Goal: Task Accomplishment & Management: Complete application form

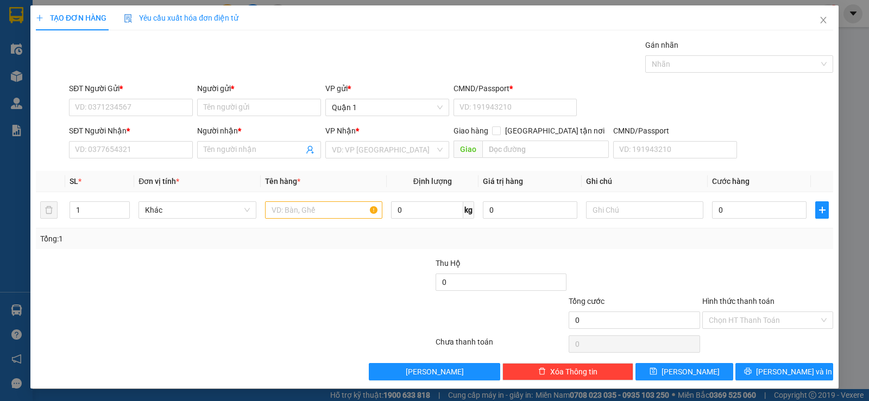
click at [221, 15] on span "Yêu cầu xuất hóa đơn điện tử" at bounding box center [181, 18] width 115 height 9
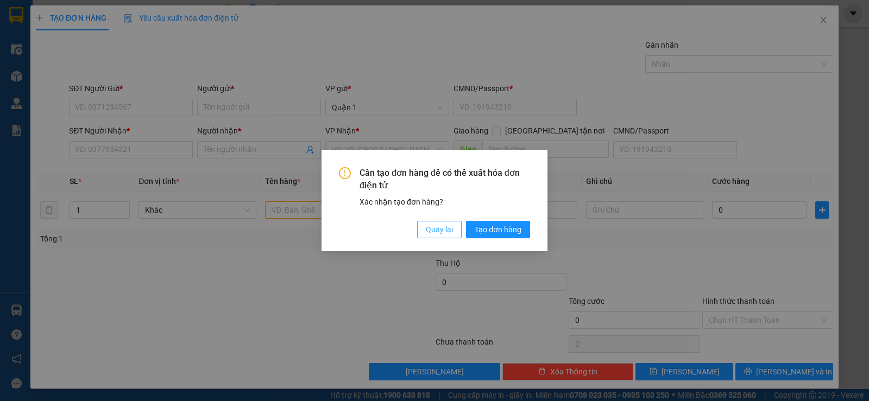
click at [436, 228] on span "Quay lại" at bounding box center [439, 230] width 27 height 12
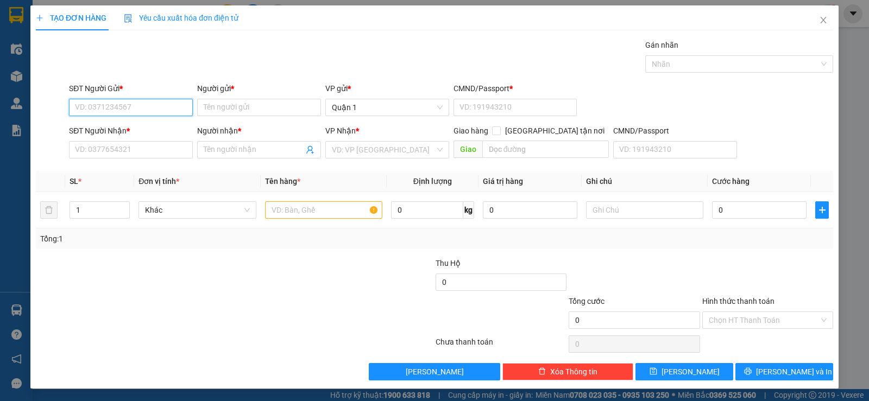
click at [159, 104] on input "SĐT Người Gửi *" at bounding box center [131, 107] width 124 height 17
type input "0975186451"
click at [243, 110] on input "Người gửi *" at bounding box center [259, 107] width 124 height 17
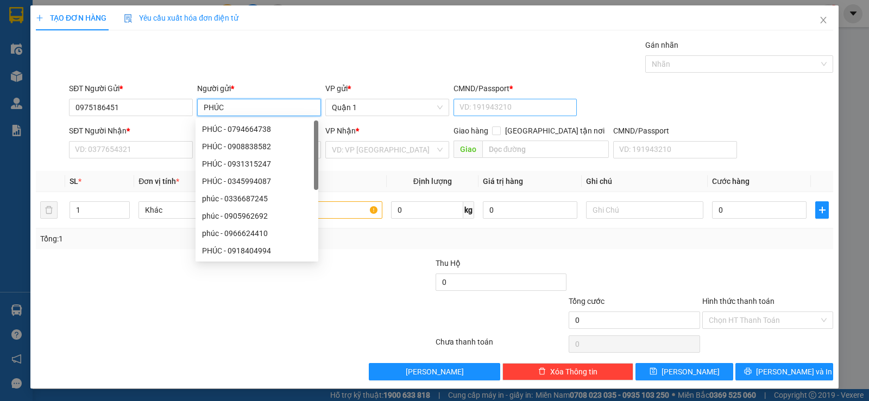
type input "PHÚC"
drag, startPoint x: 479, startPoint y: 109, endPoint x: 431, endPoint y: 89, distance: 52.4
click at [474, 109] on input "CMND/Passport *" at bounding box center [516, 107] width 124 height 17
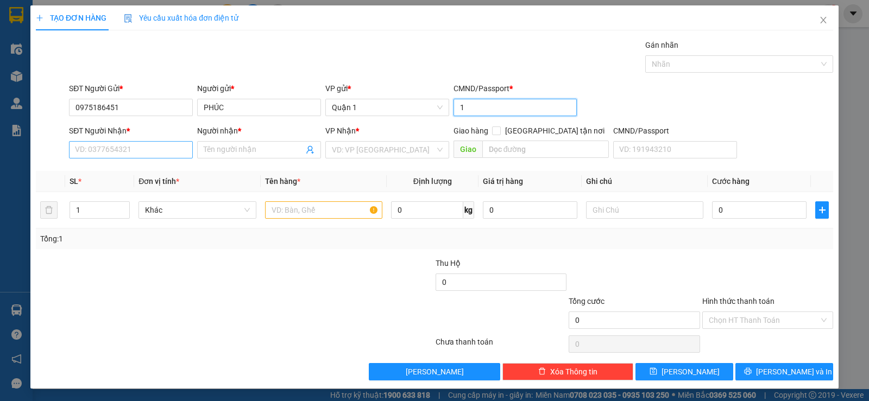
type input "1"
drag, startPoint x: 170, startPoint y: 149, endPoint x: 176, endPoint y: 148, distance: 6.1
click at [173, 148] on input "SĐT Người Nhận *" at bounding box center [131, 149] width 124 height 17
type input "0986424306"
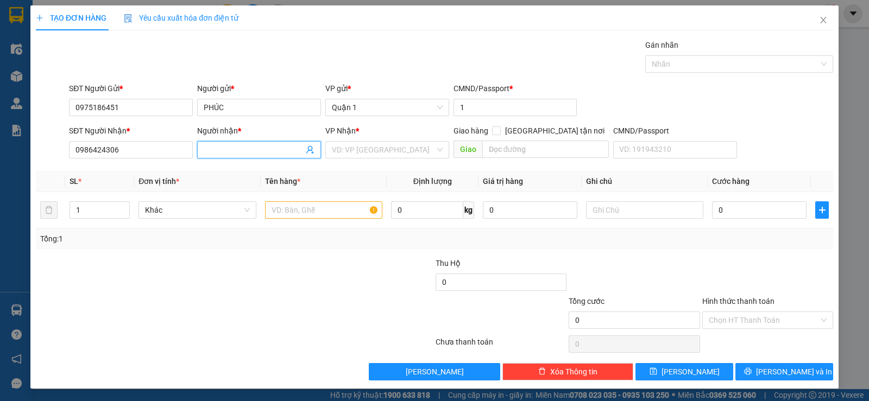
click at [224, 158] on span at bounding box center [259, 149] width 124 height 17
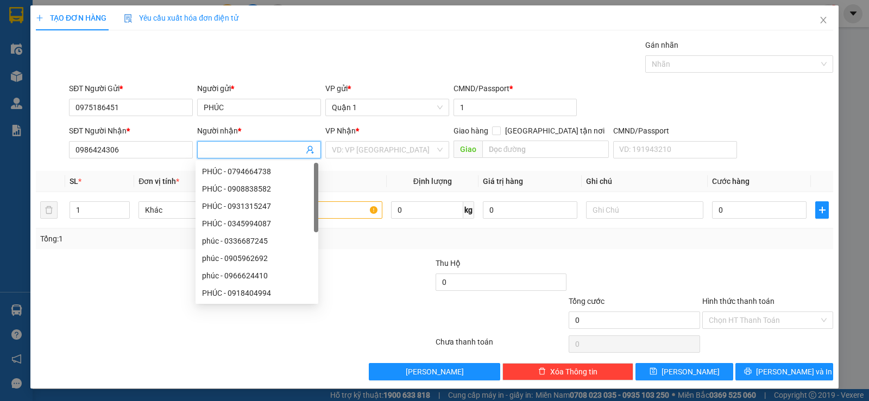
click at [232, 146] on input "Người nhận *" at bounding box center [254, 150] width 100 height 12
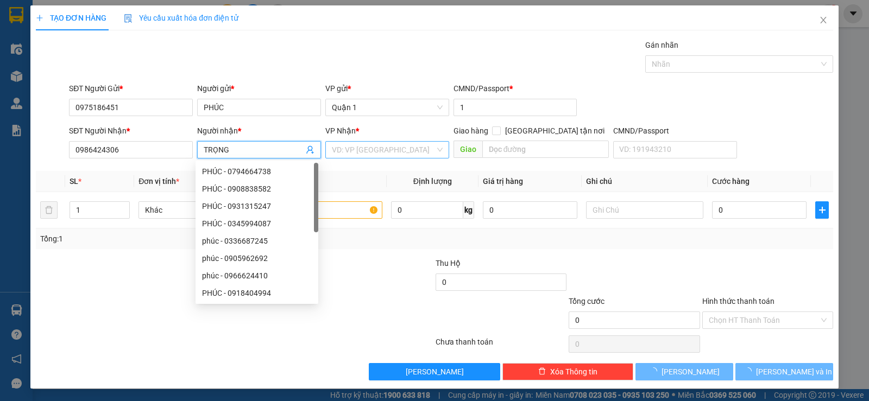
type input "TRỌNG"
click at [365, 142] on input "search" at bounding box center [383, 150] width 103 height 16
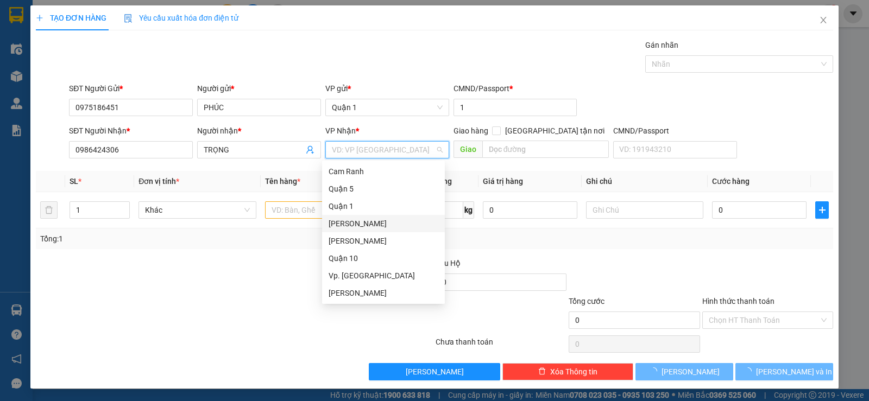
click at [380, 227] on div "[PERSON_NAME]" at bounding box center [384, 224] width 110 height 12
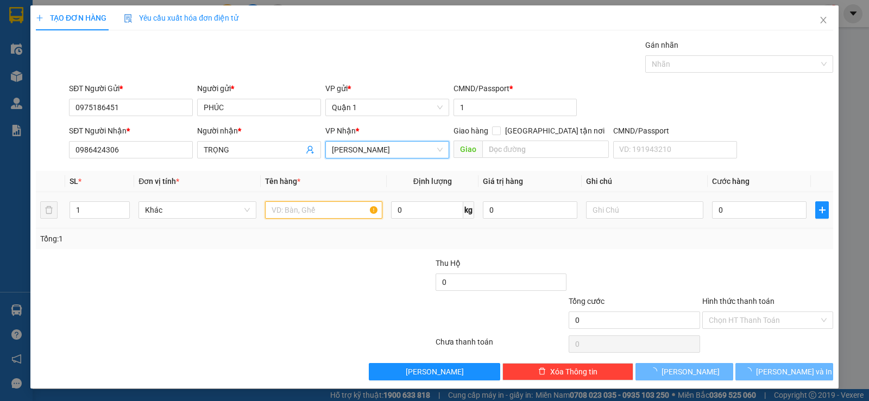
click at [319, 210] on input "text" at bounding box center [323, 210] width 117 height 17
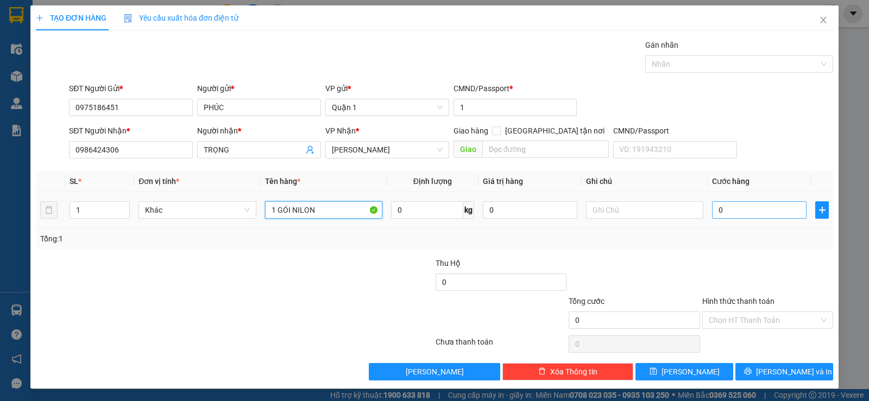
type input "1 GÓI NILON"
click at [726, 211] on input "0" at bounding box center [759, 210] width 95 height 17
type input "30"
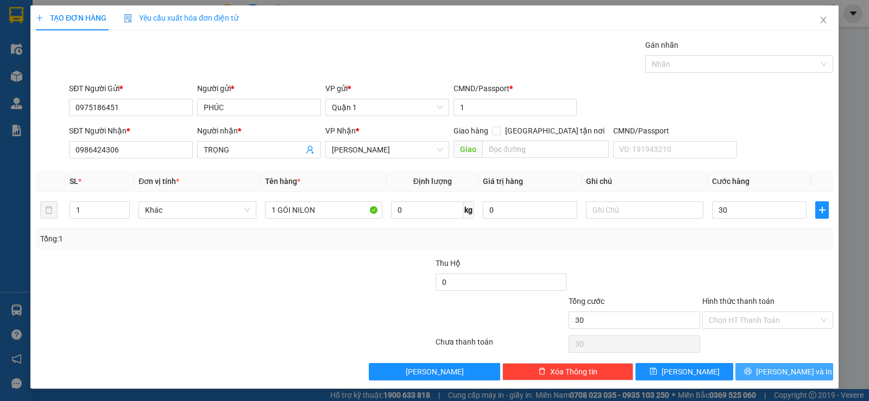
type input "30.000"
drag, startPoint x: 757, startPoint y: 373, endPoint x: 714, endPoint y: 342, distance: 52.5
click at [755, 373] on button "[PERSON_NAME] và In" at bounding box center [785, 371] width 98 height 17
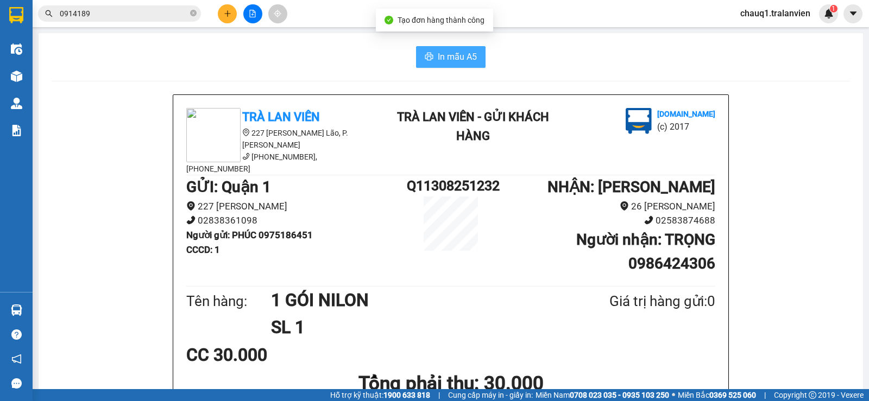
click at [458, 64] on span "In mẫu A5" at bounding box center [457, 57] width 39 height 14
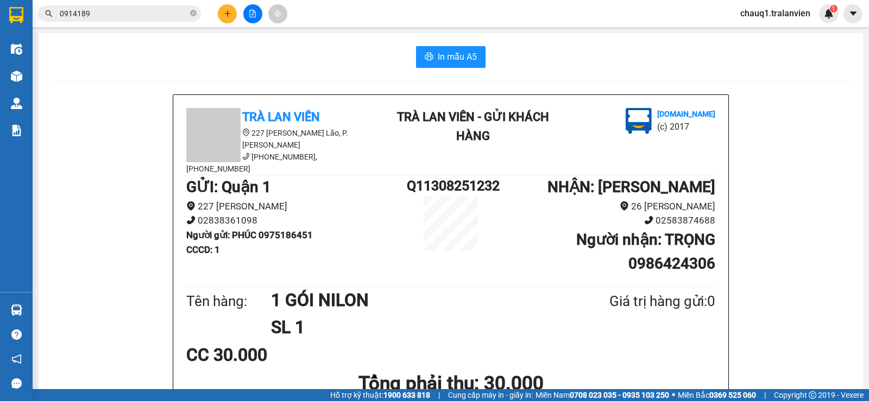
drag, startPoint x: 305, startPoint y: 72, endPoint x: 271, endPoint y: 8, distance: 71.9
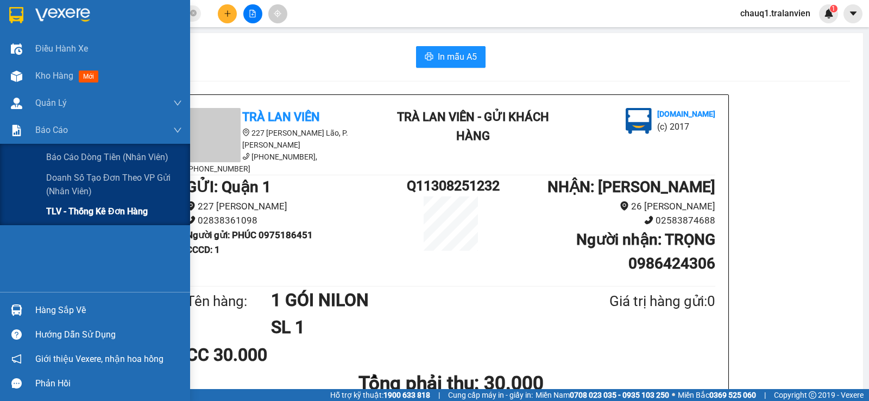
click at [80, 211] on span "TLV - Thống kê đơn hàng" at bounding box center [97, 212] width 102 height 14
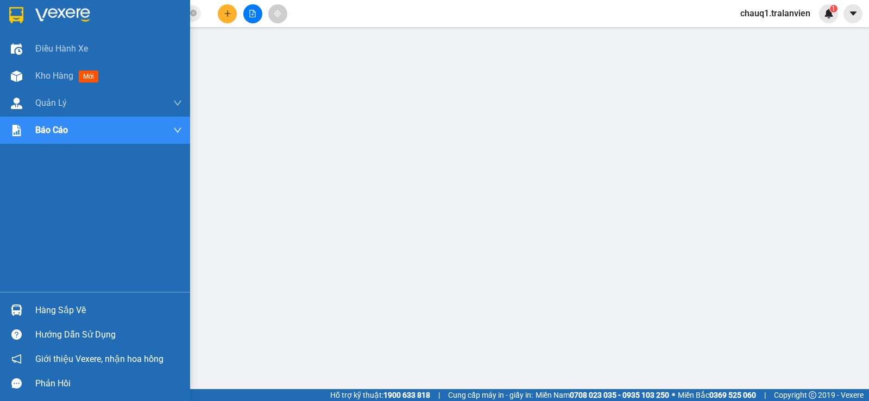
click at [8, 13] on div at bounding box center [16, 14] width 19 height 19
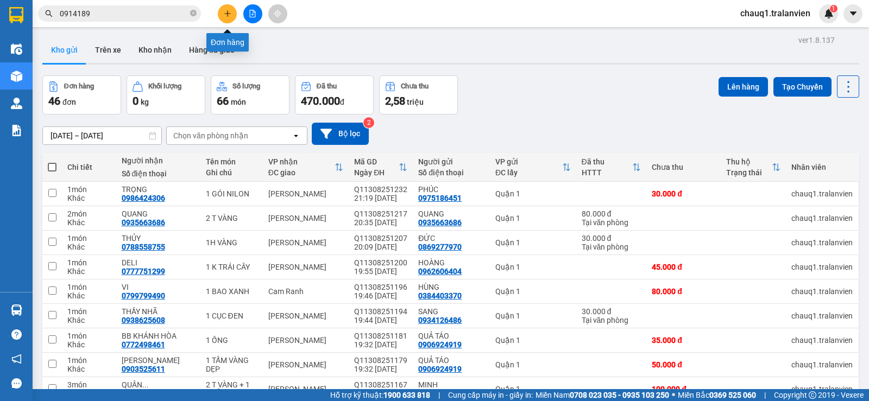
click at [227, 13] on icon "plus" at bounding box center [228, 14] width 8 height 8
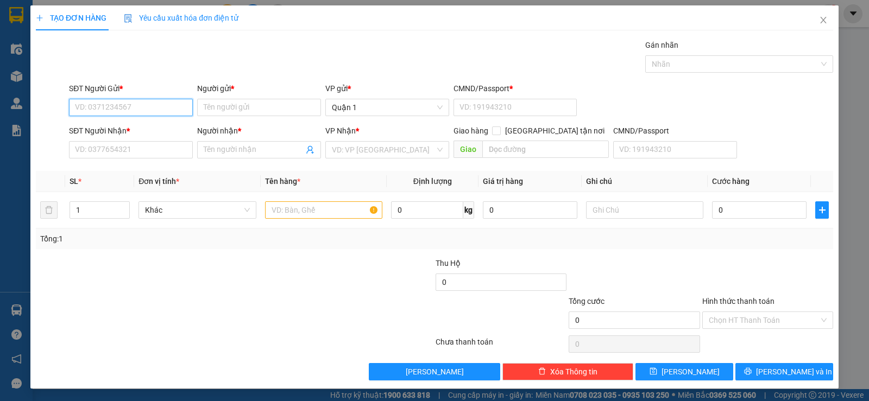
click at [114, 112] on input "SĐT Người Gửi *" at bounding box center [131, 107] width 124 height 17
click at [152, 107] on input "SĐT Người Gửi *" at bounding box center [131, 107] width 124 height 17
drag, startPoint x: 165, startPoint y: 110, endPoint x: 194, endPoint y: 110, distance: 29.9
click at [166, 110] on input "SĐT Người Gửi *" at bounding box center [131, 107] width 124 height 17
click at [147, 127] on div "0375102250 - HOÀNG" at bounding box center [130, 129] width 110 height 12
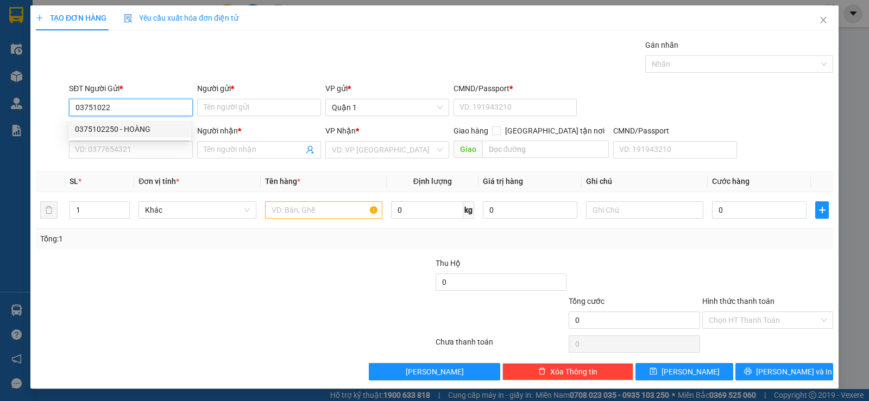
type input "0375102250"
type input "HOÀNG"
type input "1"
type input "0339339678"
type input "BẢO"
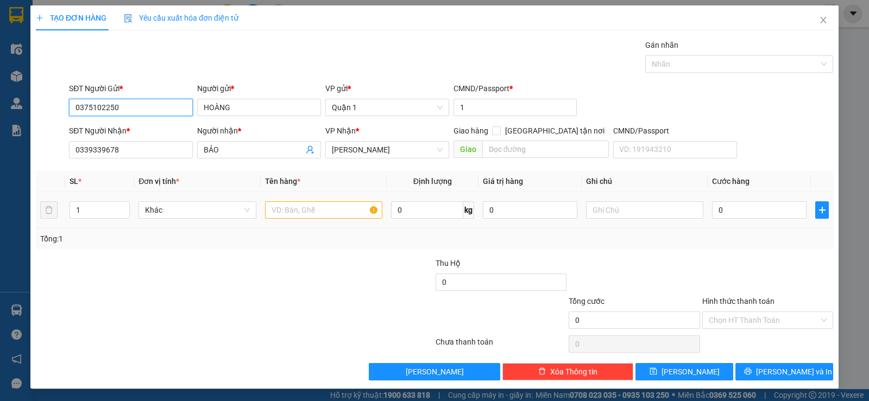
type input "0375102250"
click at [279, 210] on input "text" at bounding box center [323, 210] width 117 height 17
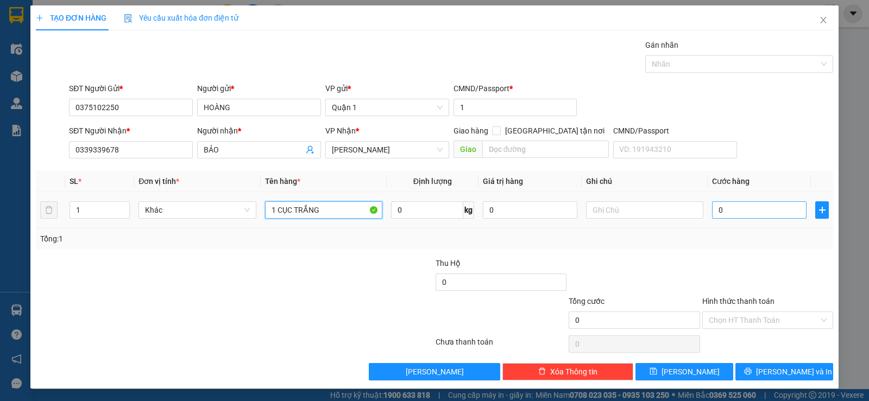
type input "1 CỤC TRẮNG"
drag, startPoint x: 735, startPoint y: 217, endPoint x: 723, endPoint y: 214, distance: 12.4
click at [734, 217] on input "0" at bounding box center [759, 210] width 95 height 17
type input "3"
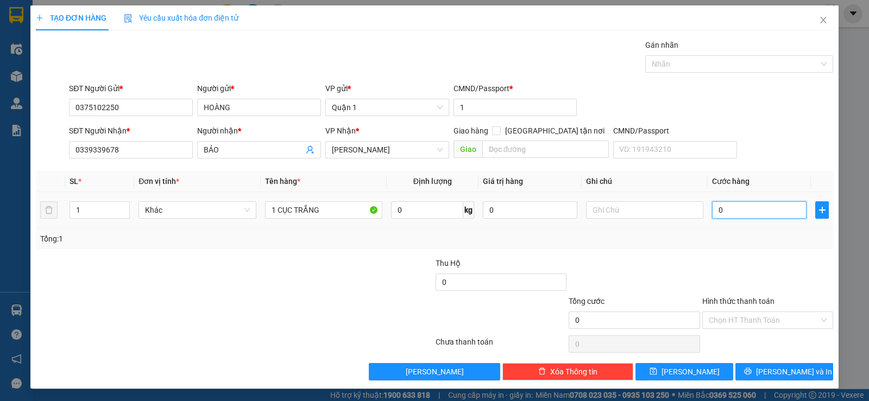
type input "3"
type input "30"
type input "30.000"
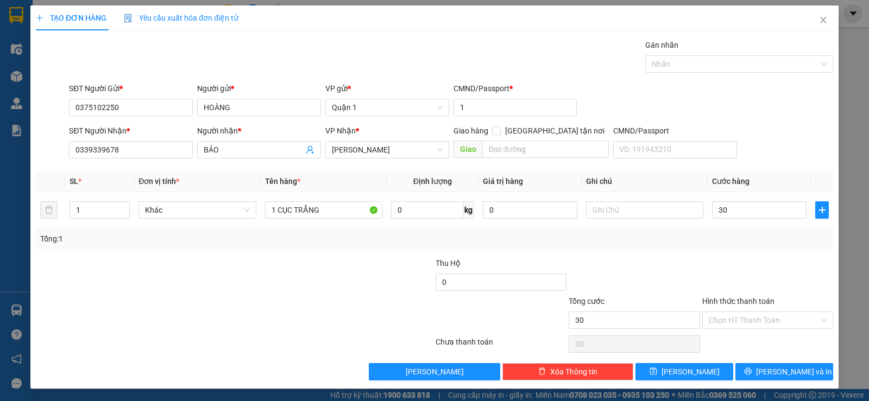
type input "30.000"
click at [687, 259] on div at bounding box center [634, 277] width 133 height 38
click at [163, 148] on input "0339339678" at bounding box center [131, 149] width 124 height 17
click at [163, 147] on input "0339339678" at bounding box center [131, 149] width 124 height 17
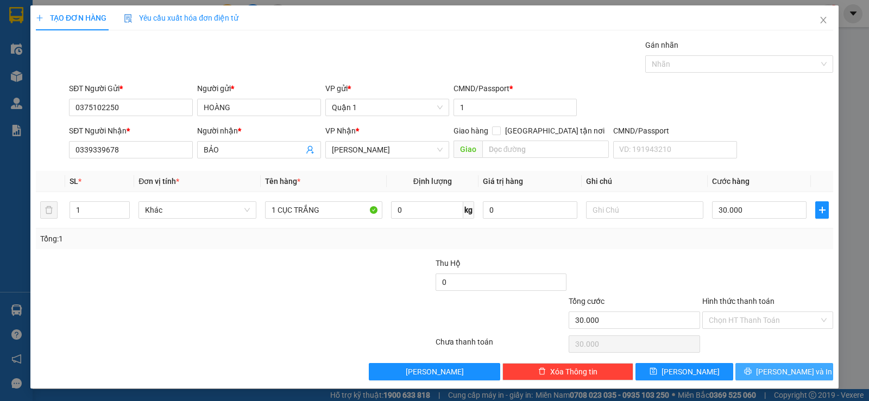
click at [781, 372] on span "[PERSON_NAME] và In" at bounding box center [794, 372] width 76 height 12
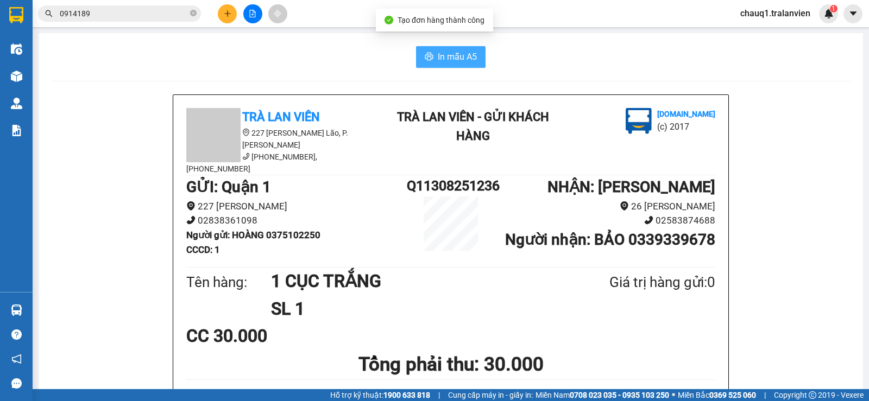
click at [438, 58] on span "In mẫu A5" at bounding box center [457, 57] width 39 height 14
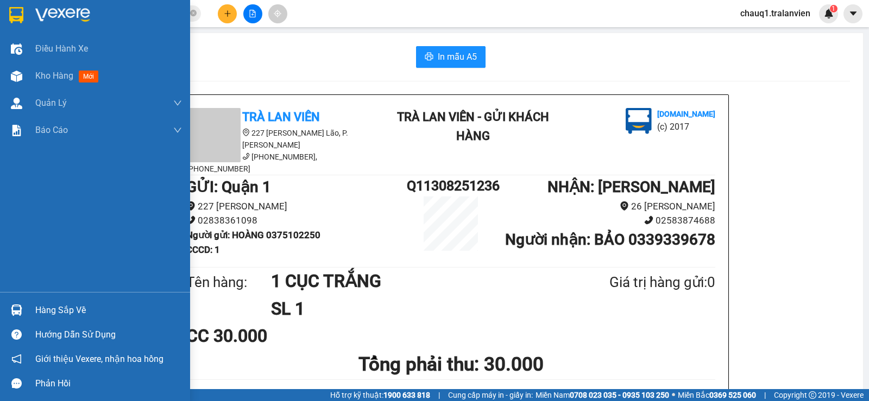
click at [16, 18] on img at bounding box center [16, 15] width 14 height 16
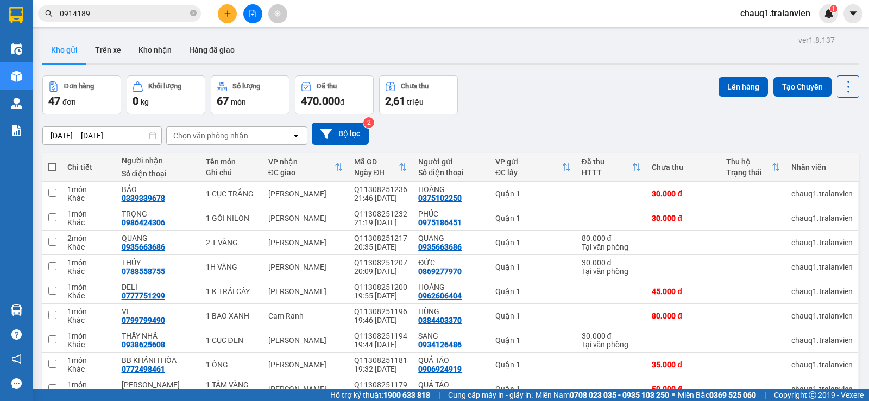
drag, startPoint x: 512, startPoint y: 76, endPoint x: 501, endPoint y: 76, distance: 10.9
click at [513, 76] on div "Đơn hàng 47 đơn Khối lượng 0 kg Số lượng 67 món Đã thu 470.000 đ Chưa thu 2,61 …" at bounding box center [450, 95] width 817 height 39
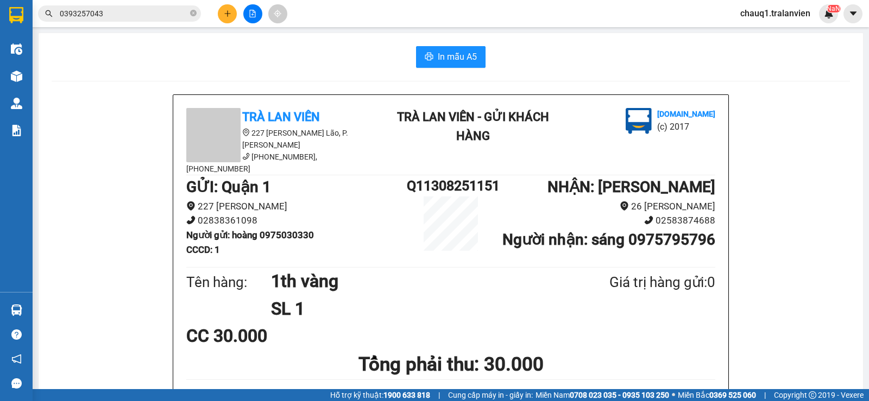
click at [103, 17] on input "0393257043" at bounding box center [124, 14] width 128 height 12
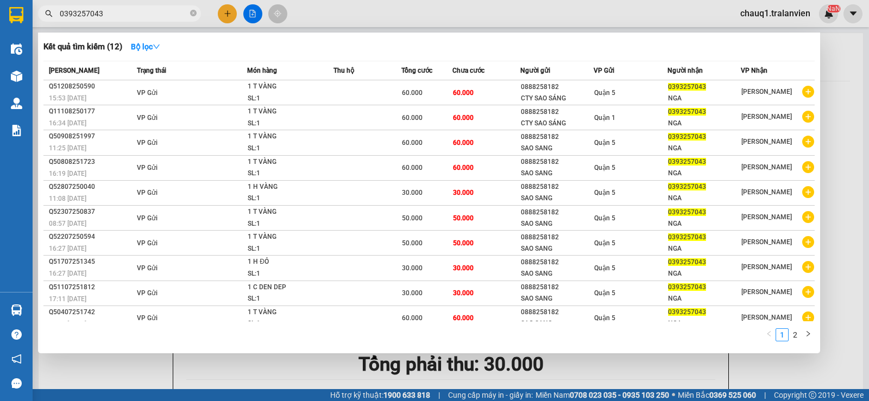
click at [103, 17] on input "0393257043" at bounding box center [124, 14] width 128 height 12
paste input "39339678"
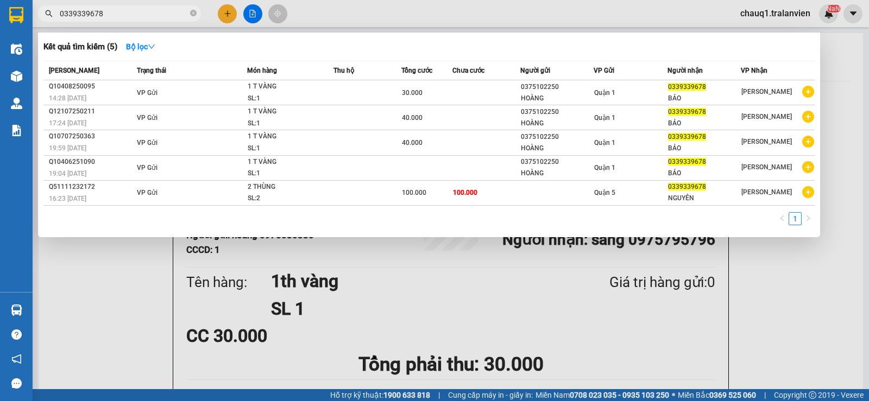
type input "0339339678"
